Goal: Obtain resource: Download file/media

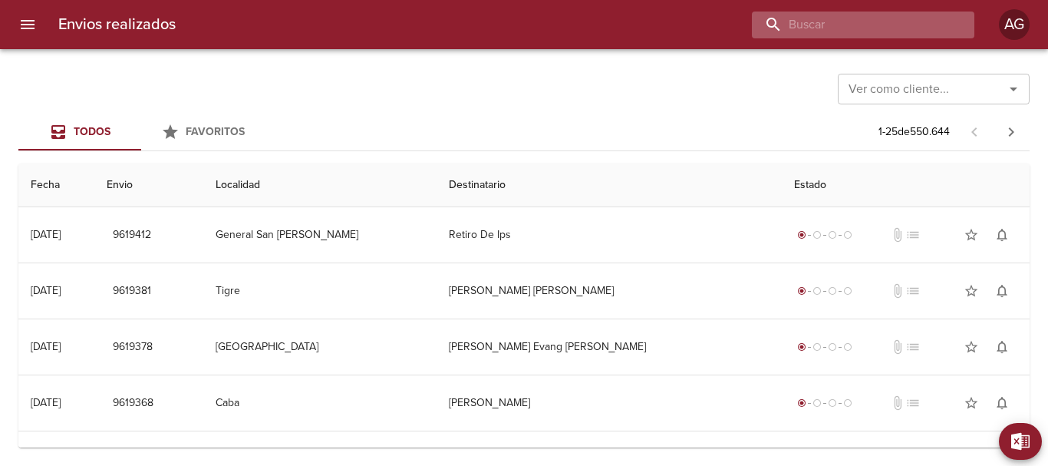
click at [888, 19] on input "buscar" at bounding box center [850, 25] width 196 height 27
paste input "9492287"
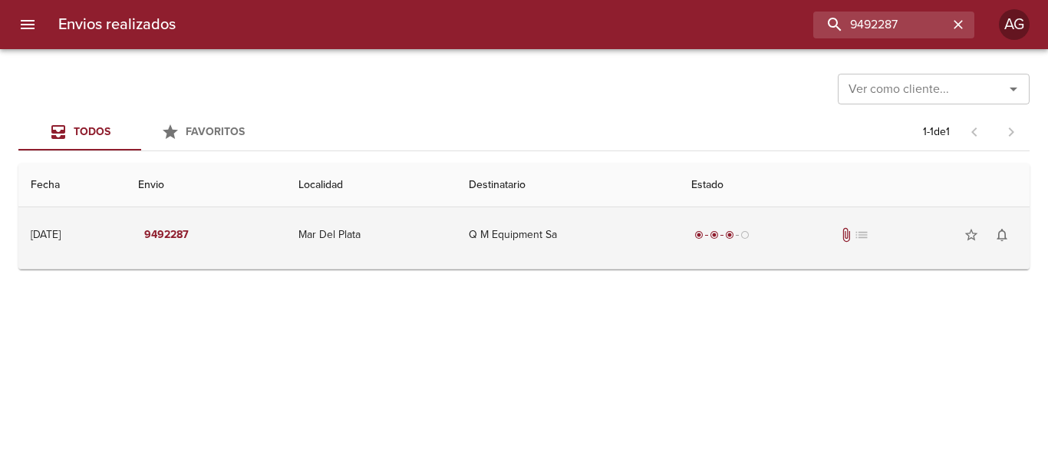
click at [679, 252] on td "Q M Equipment Sa" at bounding box center [568, 234] width 223 height 55
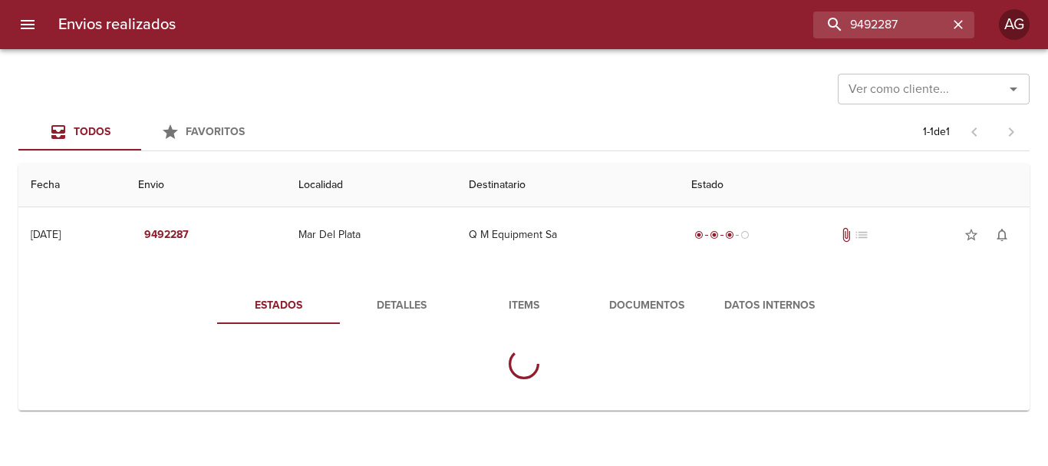
click at [676, 309] on span "Documentos" at bounding box center [647, 305] width 104 height 19
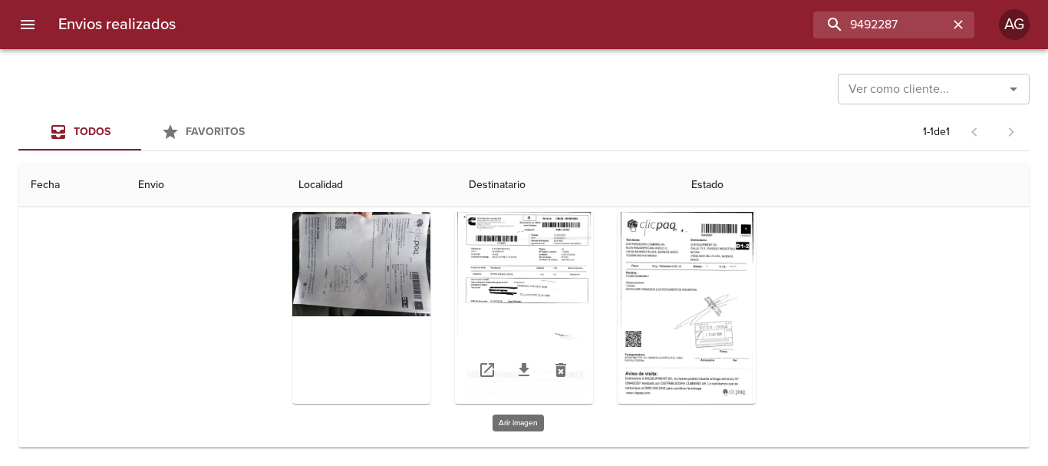
scroll to position [177, 0]
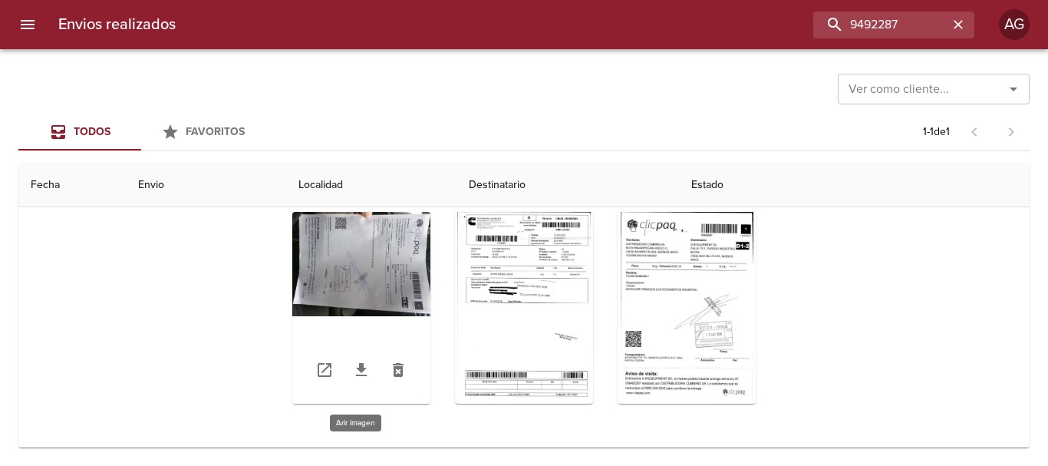
click at [402, 282] on div "Tabla de envíos del cliente" at bounding box center [361, 308] width 138 height 192
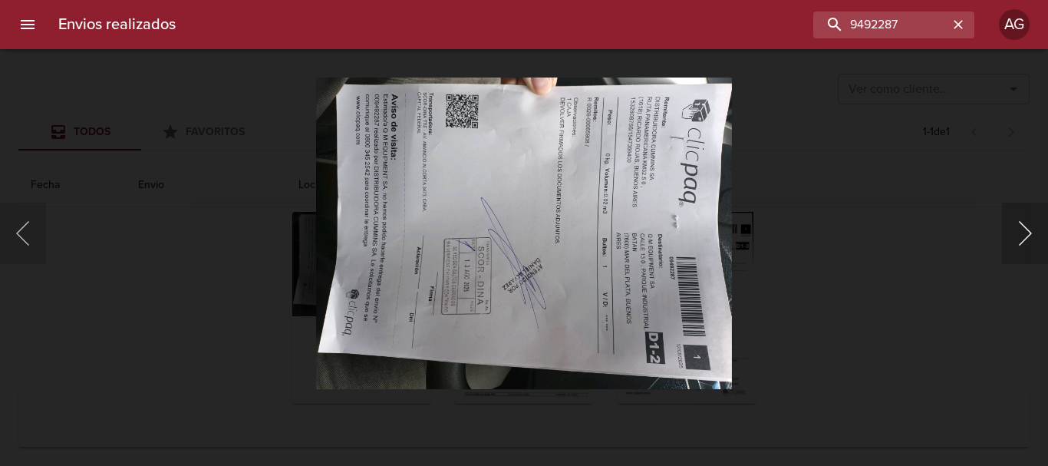
click at [1012, 243] on button "Siguiente" at bounding box center [1025, 233] width 46 height 61
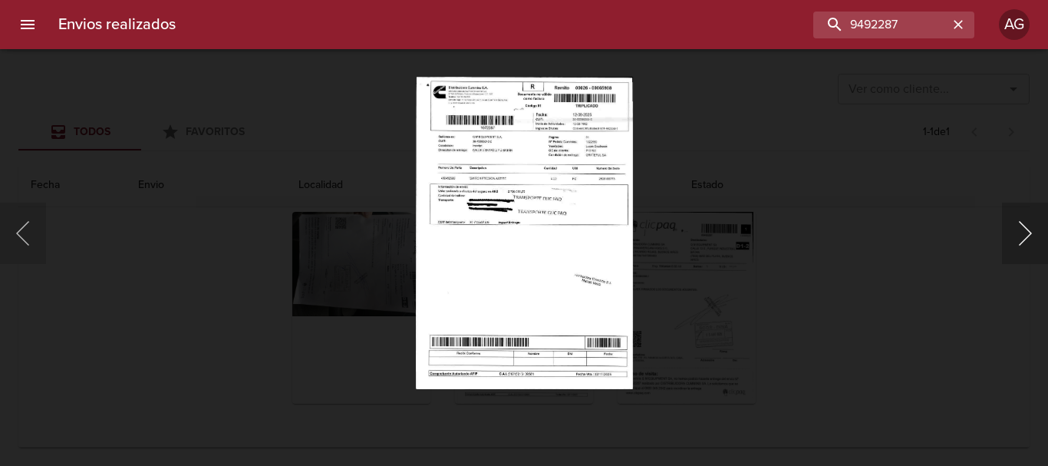
click at [1012, 243] on button "Siguiente" at bounding box center [1025, 233] width 46 height 61
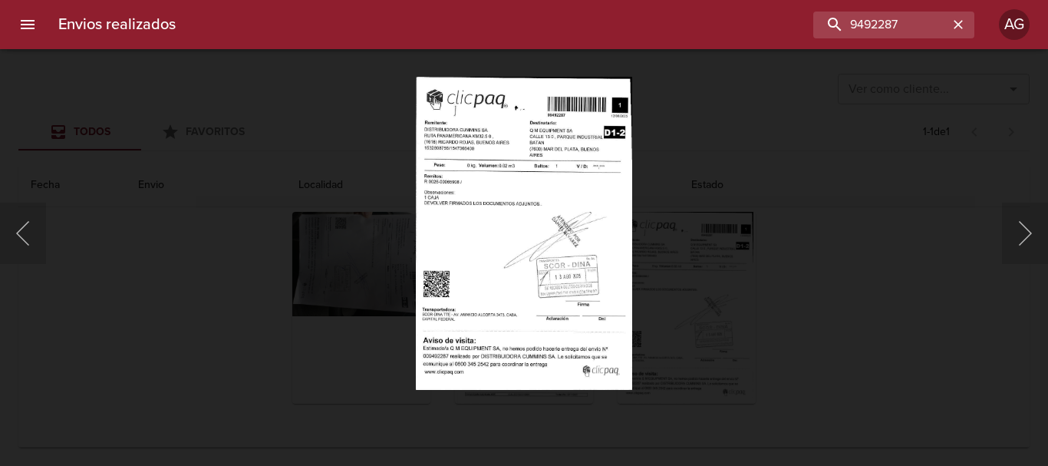
click at [777, 256] on div "Lightbox" at bounding box center [524, 233] width 1048 height 466
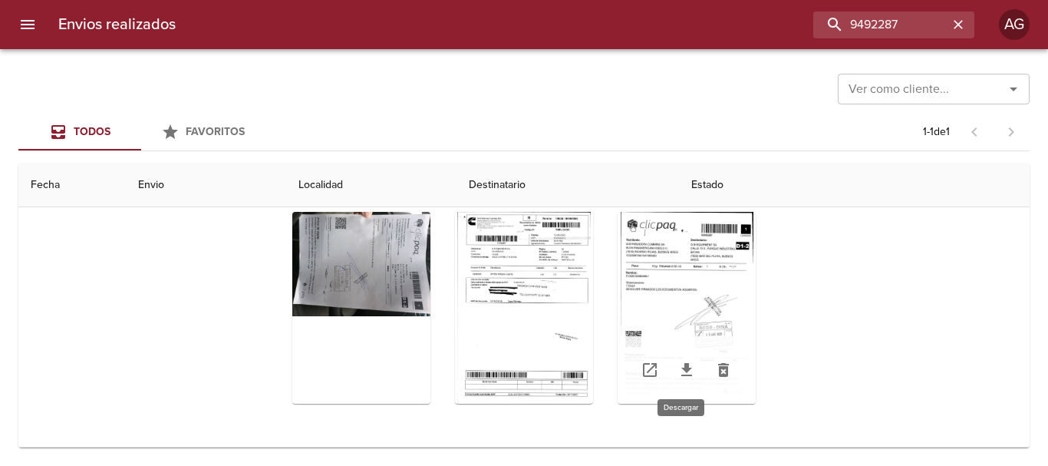
click at [685, 370] on icon "Tabla de envíos del cliente" at bounding box center [687, 370] width 18 height 18
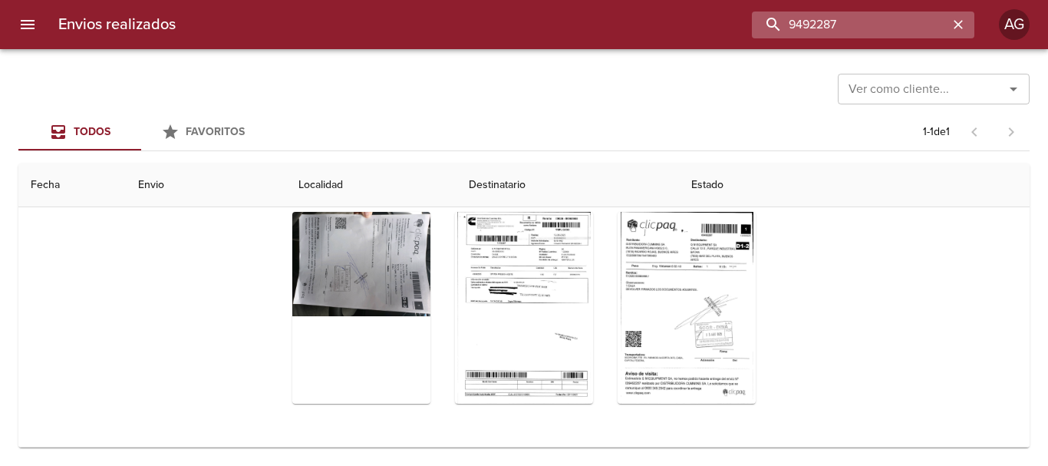
click at [888, 28] on input "9492287" at bounding box center [850, 25] width 196 height 27
paste input "36707"
type input "9436707"
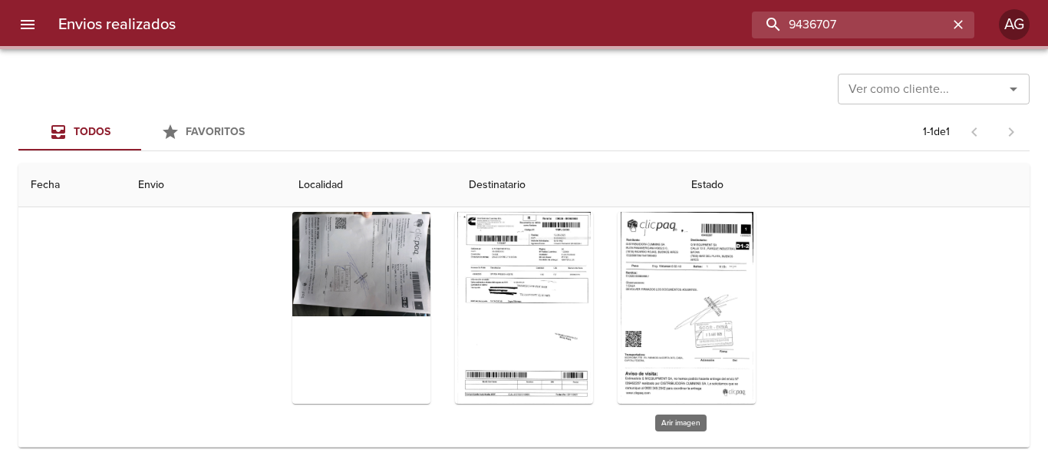
scroll to position [0, 0]
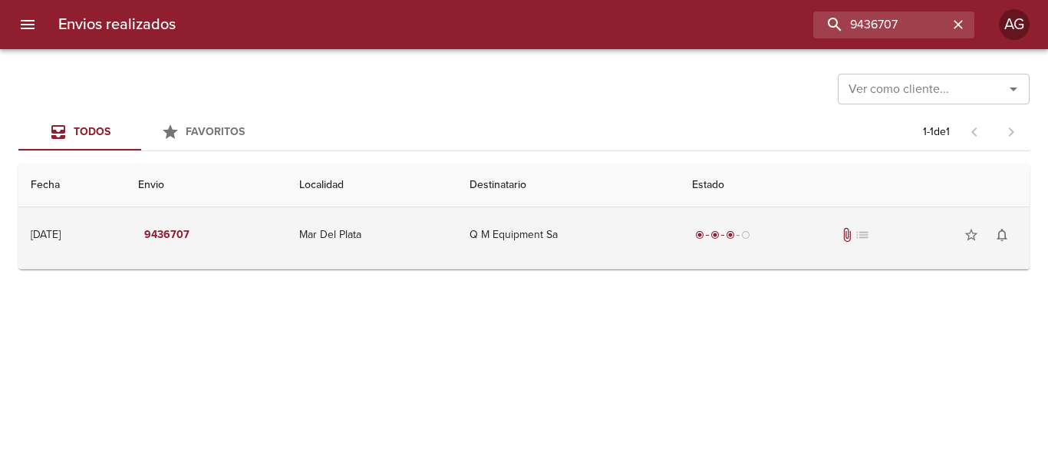
click at [679, 249] on td "Q M Equipment Sa" at bounding box center [568, 234] width 222 height 55
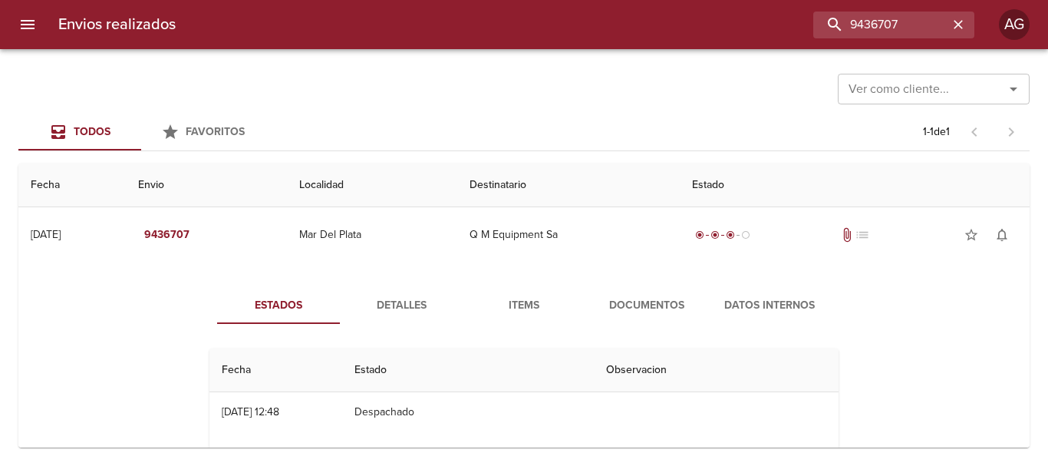
click at [632, 304] on span "Documentos" at bounding box center [647, 305] width 104 height 19
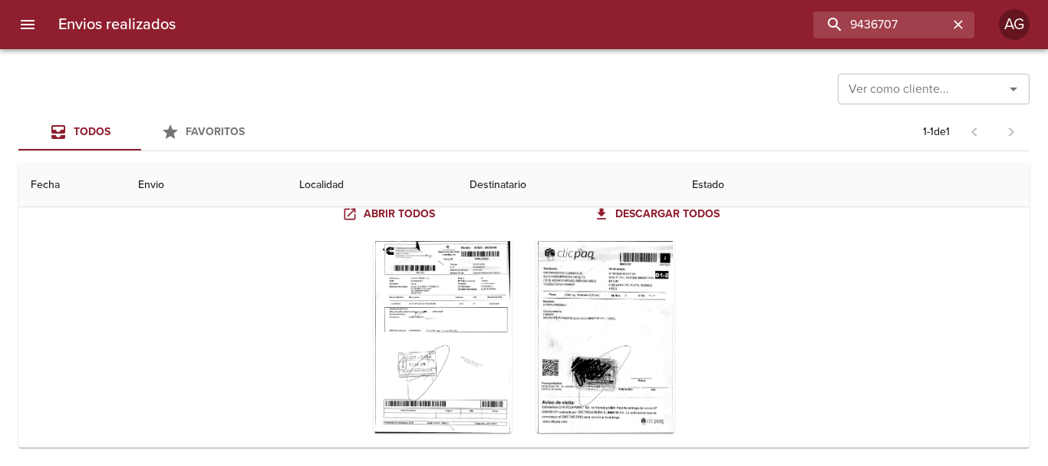
scroll to position [153, 0]
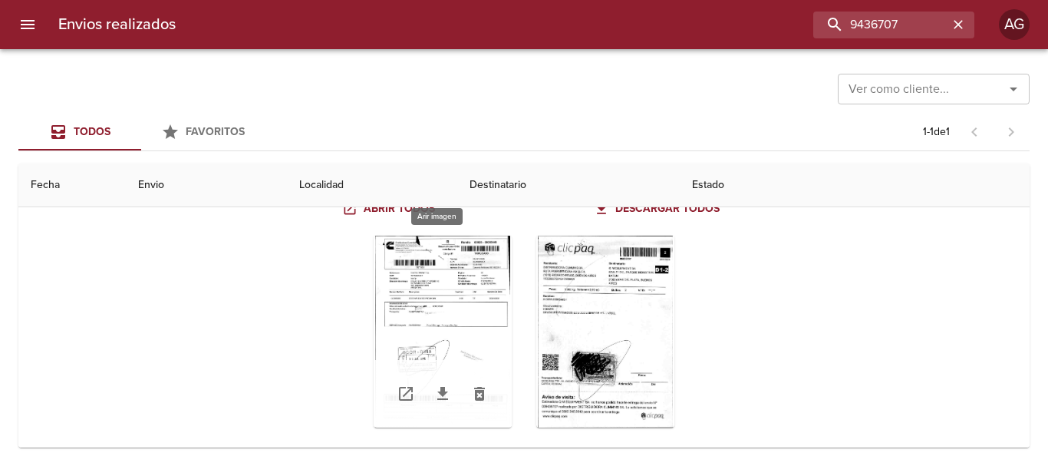
click at [470, 311] on div "Tabla de envíos del cliente" at bounding box center [443, 332] width 138 height 192
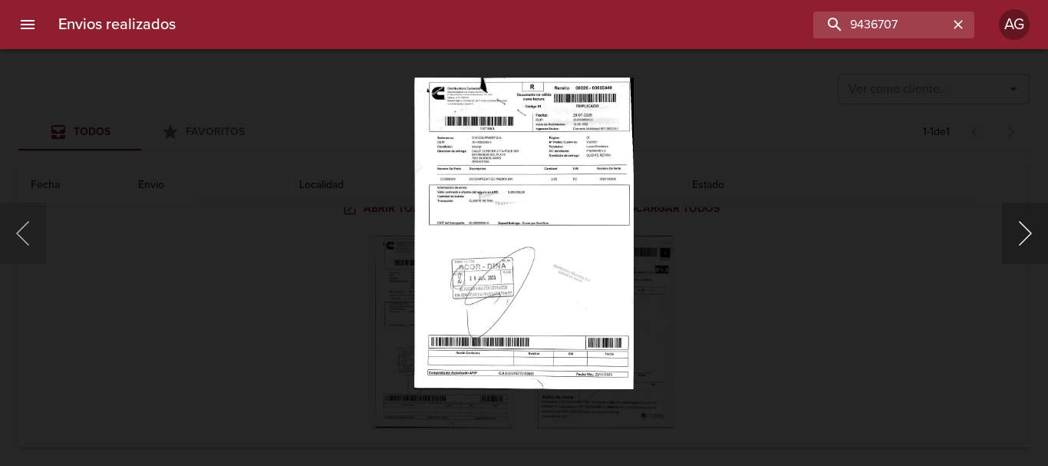
click at [1020, 237] on button "Siguiente" at bounding box center [1025, 233] width 46 height 61
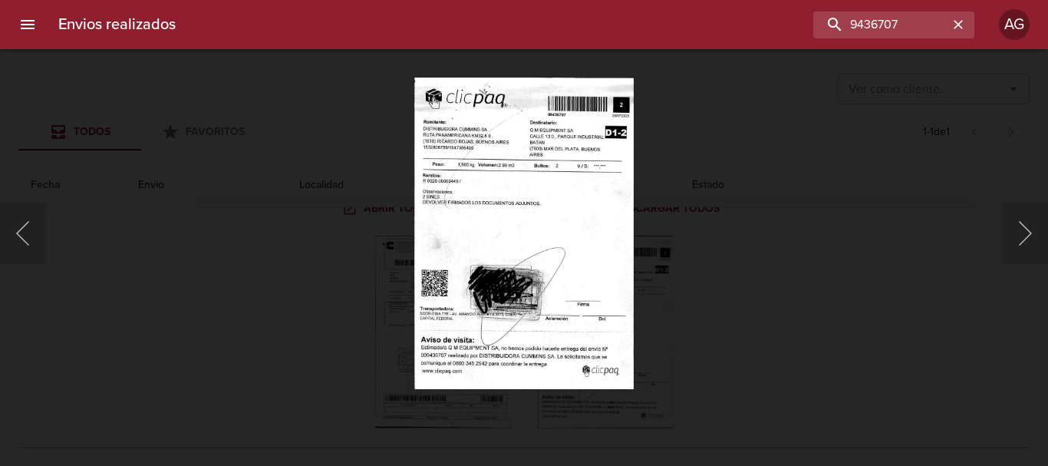
click at [8, 231] on div at bounding box center [7, 233] width 15 height 466
click at [16, 232] on button "Anterior" at bounding box center [23, 233] width 46 height 61
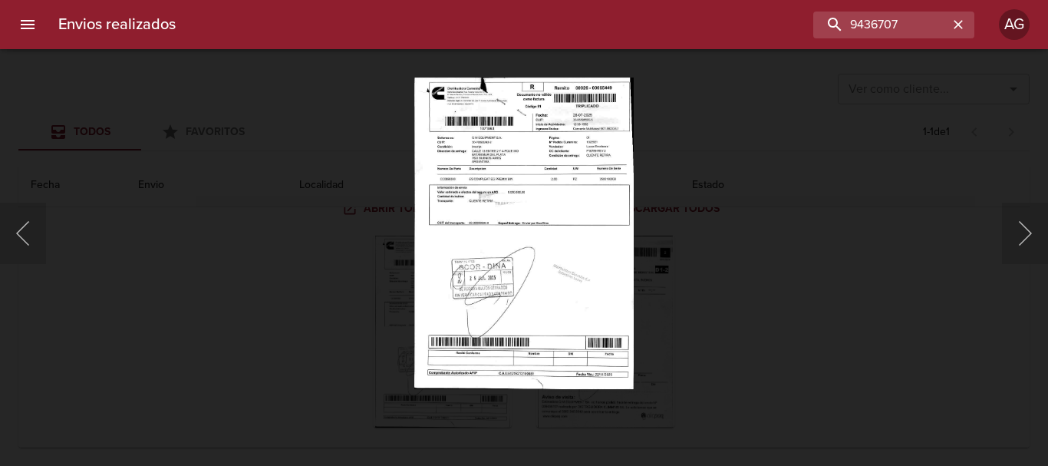
click at [728, 272] on div "Lightbox" at bounding box center [524, 233] width 1048 height 466
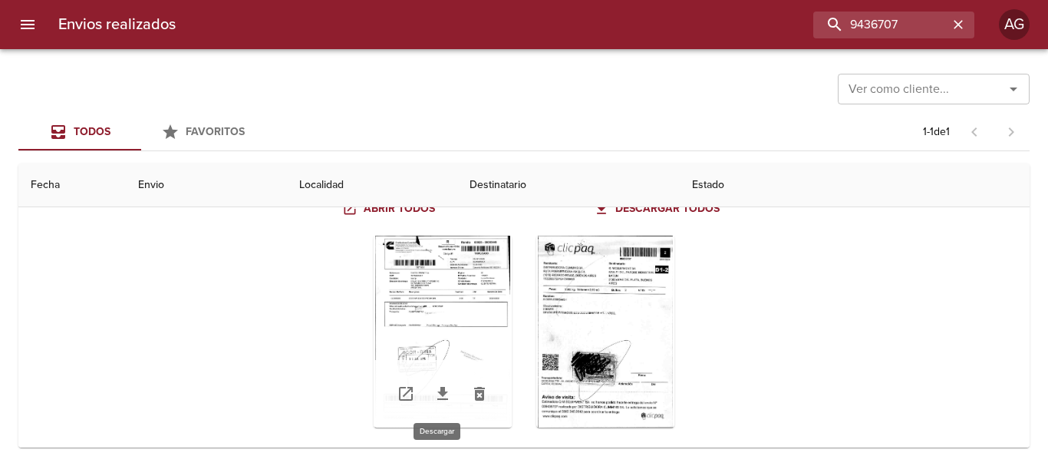
click at [439, 402] on icon "Tabla de envíos del cliente" at bounding box center [443, 393] width 18 height 18
